Goal: Transaction & Acquisition: Purchase product/service

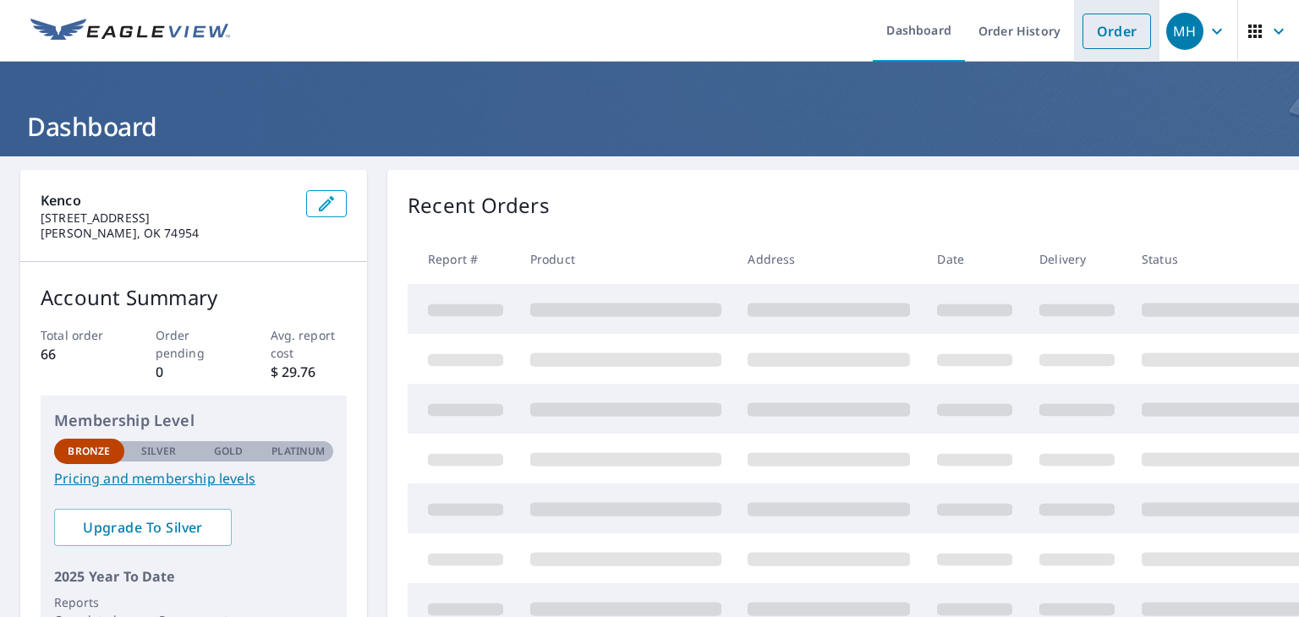
click at [1082, 35] on link "Order" at bounding box center [1116, 32] width 68 height 36
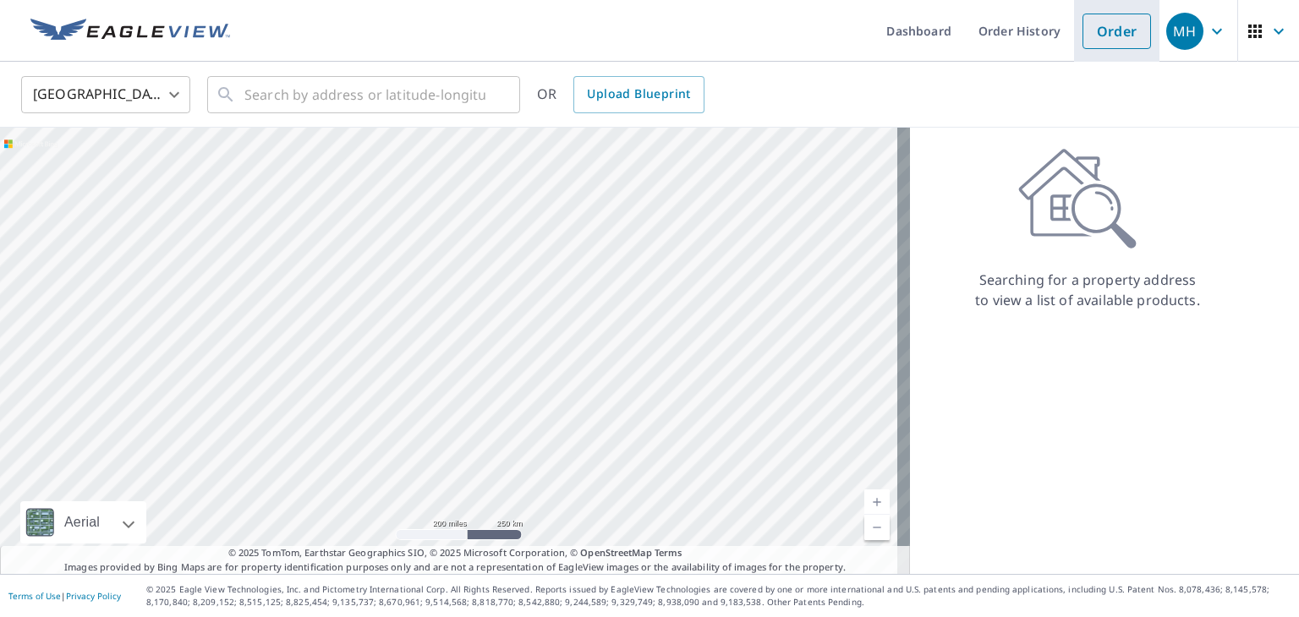
click at [1082, 35] on link "Order" at bounding box center [1116, 32] width 68 height 36
click at [426, 106] on input "text" at bounding box center [364, 94] width 241 height 47
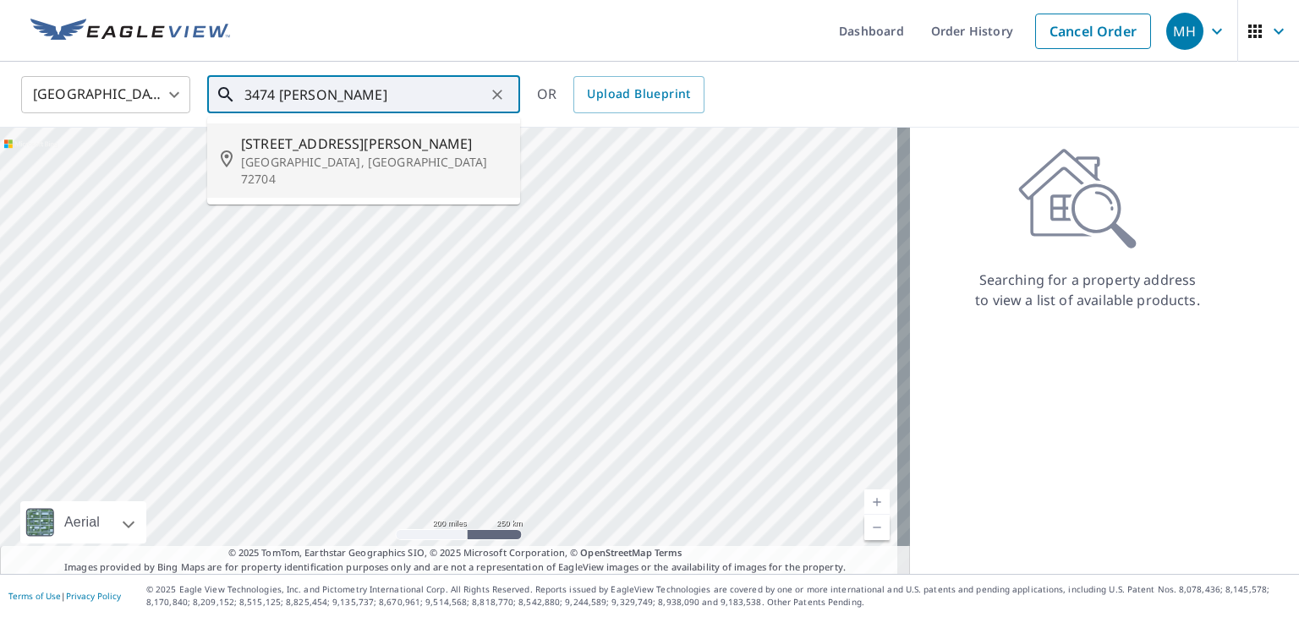
click at [367, 151] on span "[STREET_ADDRESS][PERSON_NAME]" at bounding box center [373, 144] width 265 height 20
type input "[STREET_ADDRESS][PERSON_NAME]"
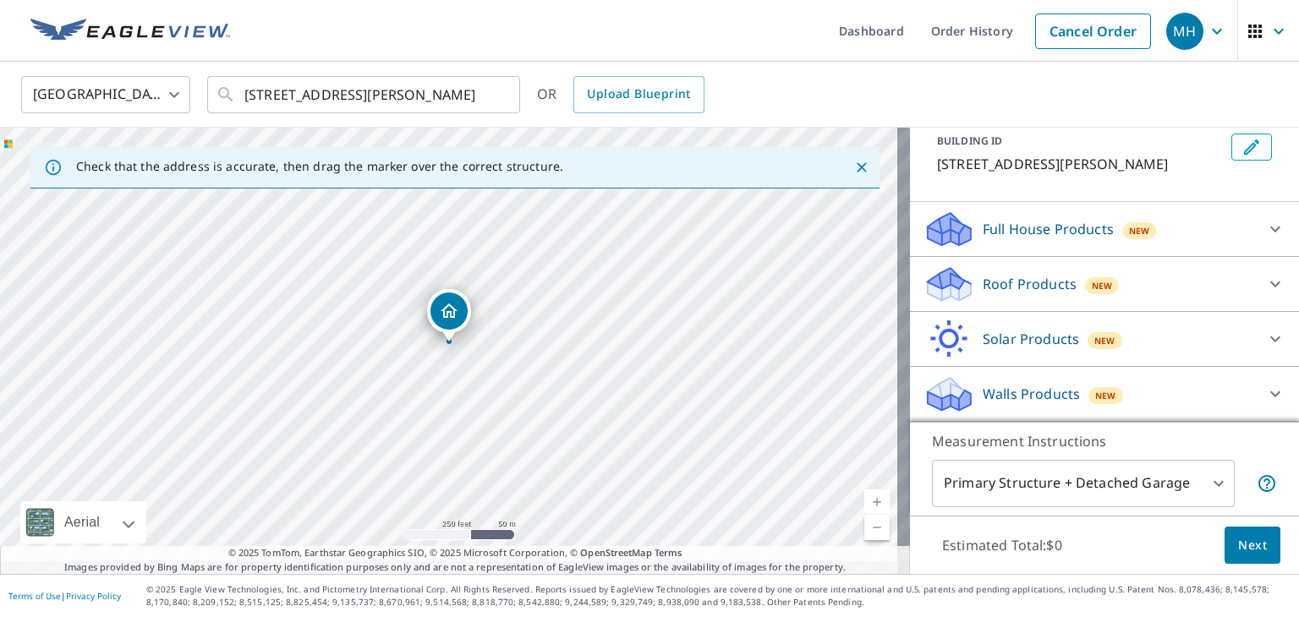
scroll to position [125, 0]
click at [1135, 282] on div "Roof Products New" at bounding box center [1088, 285] width 331 height 40
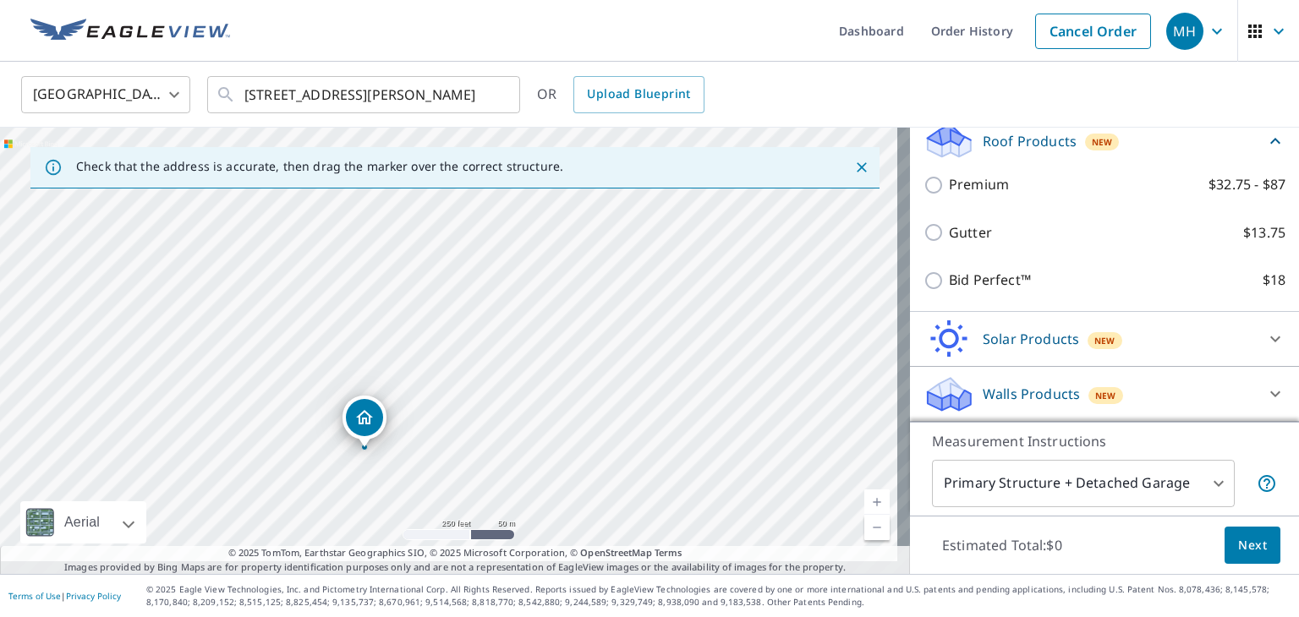
scroll to position [250, 0]
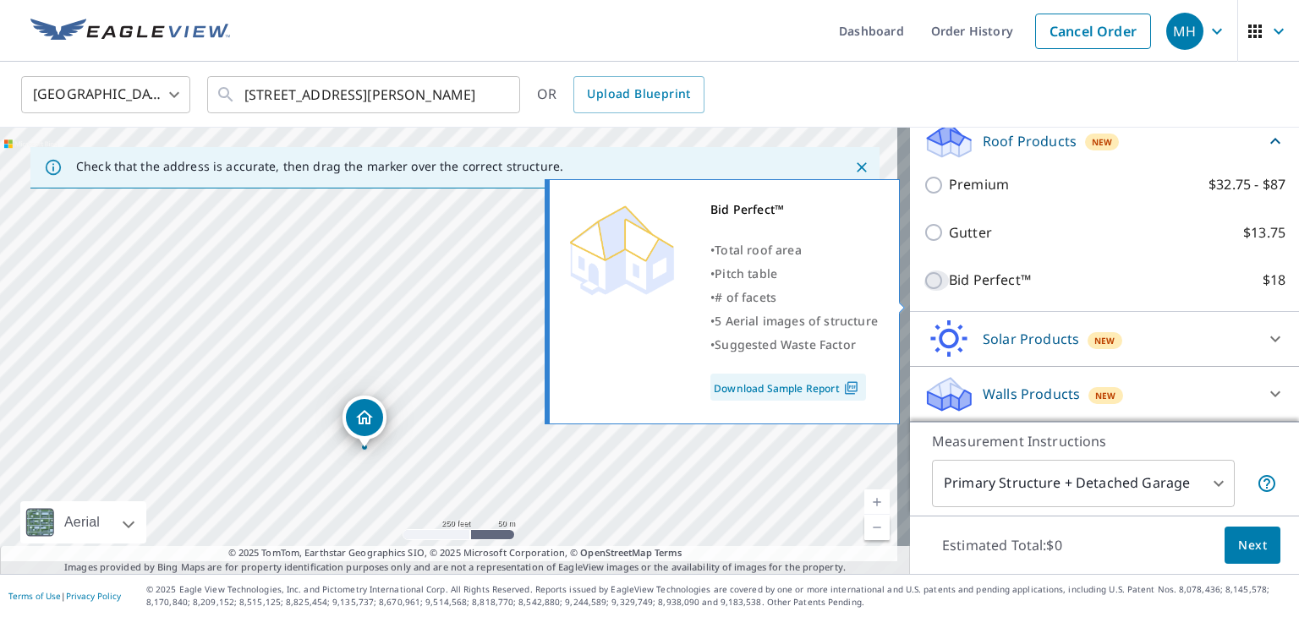
click at [926, 291] on input "Bid Perfect™ $18" at bounding box center [935, 281] width 25 height 20
checkbox input "true"
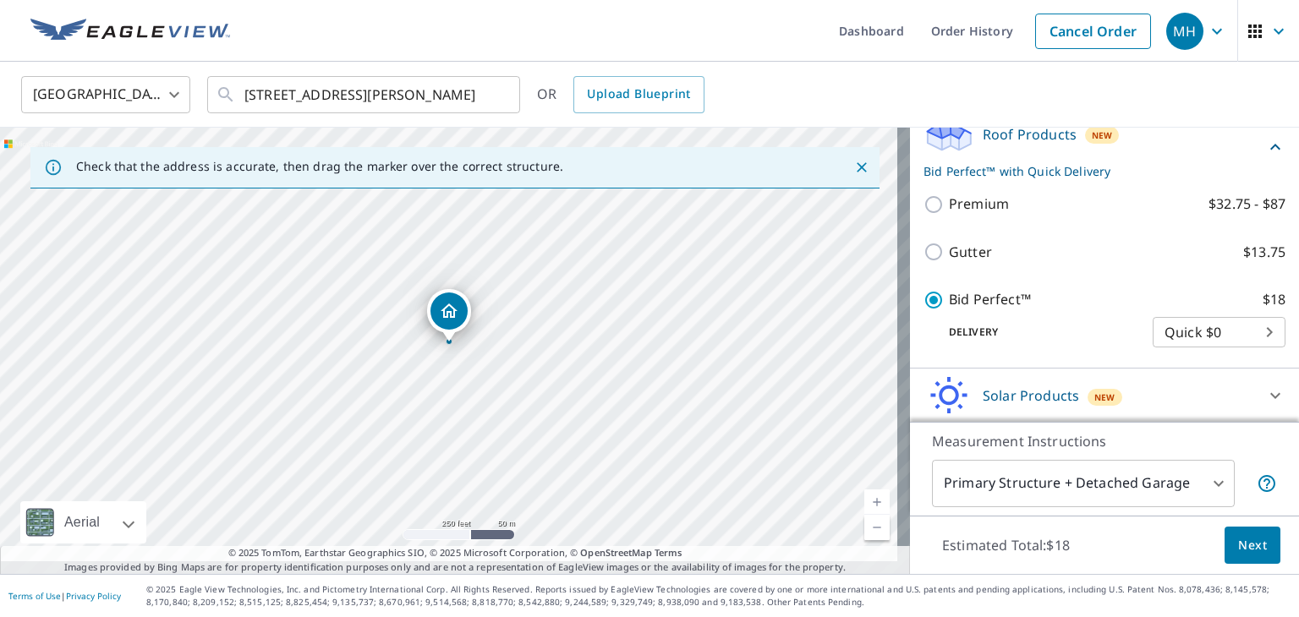
click at [1238, 535] on span "Next" at bounding box center [1252, 545] width 29 height 21
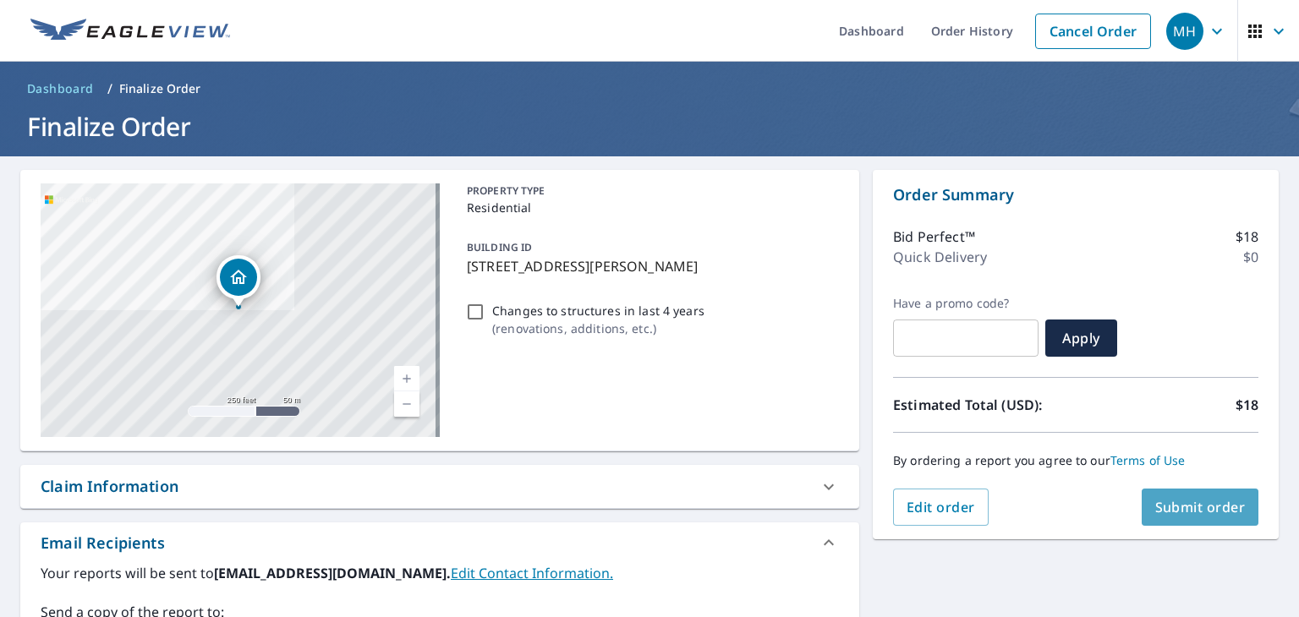
click at [1199, 509] on span "Submit order" at bounding box center [1200, 507] width 90 height 19
